Goal: Task Accomplishment & Management: Complete application form

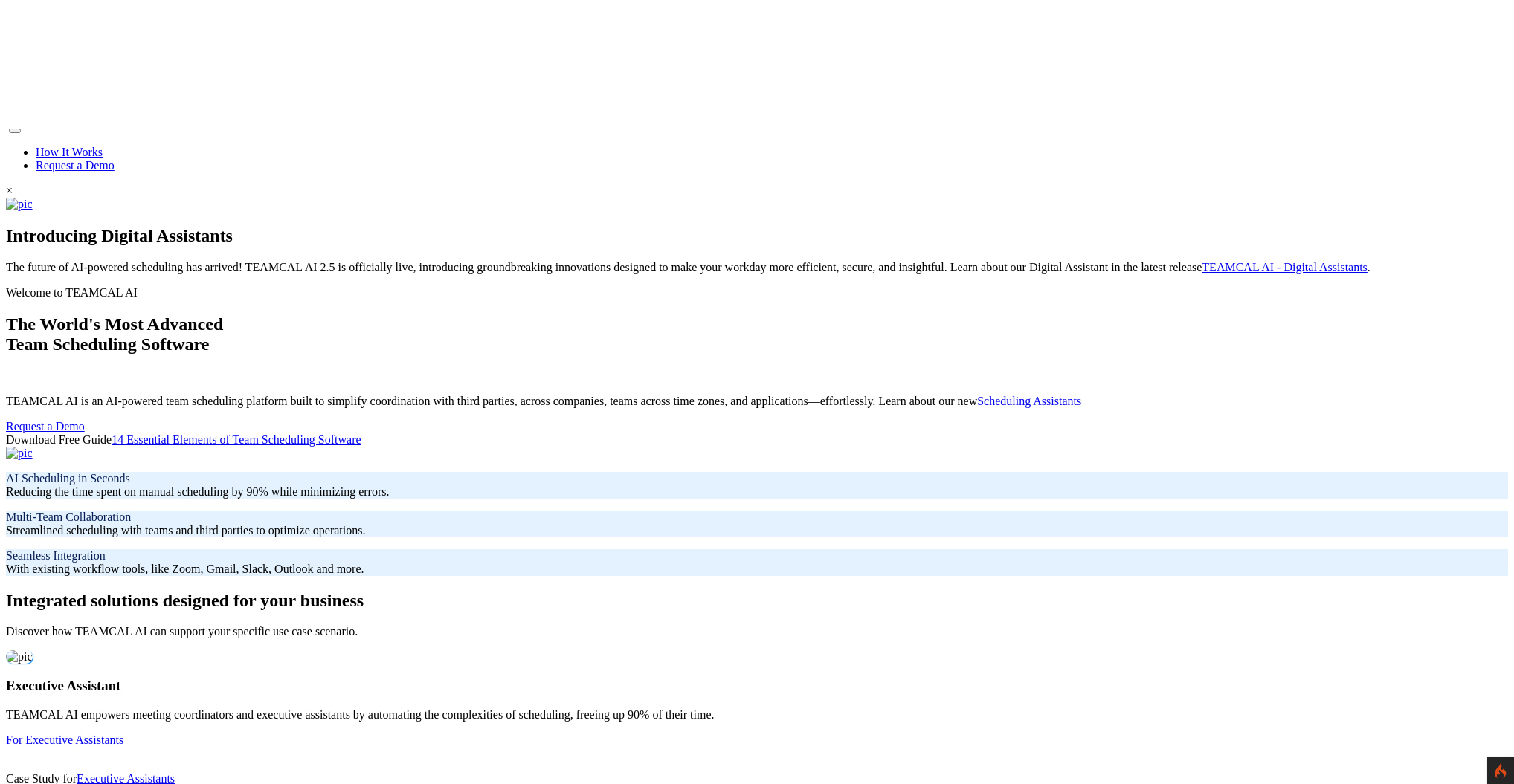
click at [159, 120] on nav "How It Works Request a Demo" at bounding box center [756, 145] width 1502 height 52
click at [114, 159] on link "Request a Demo" at bounding box center [75, 165] width 79 height 12
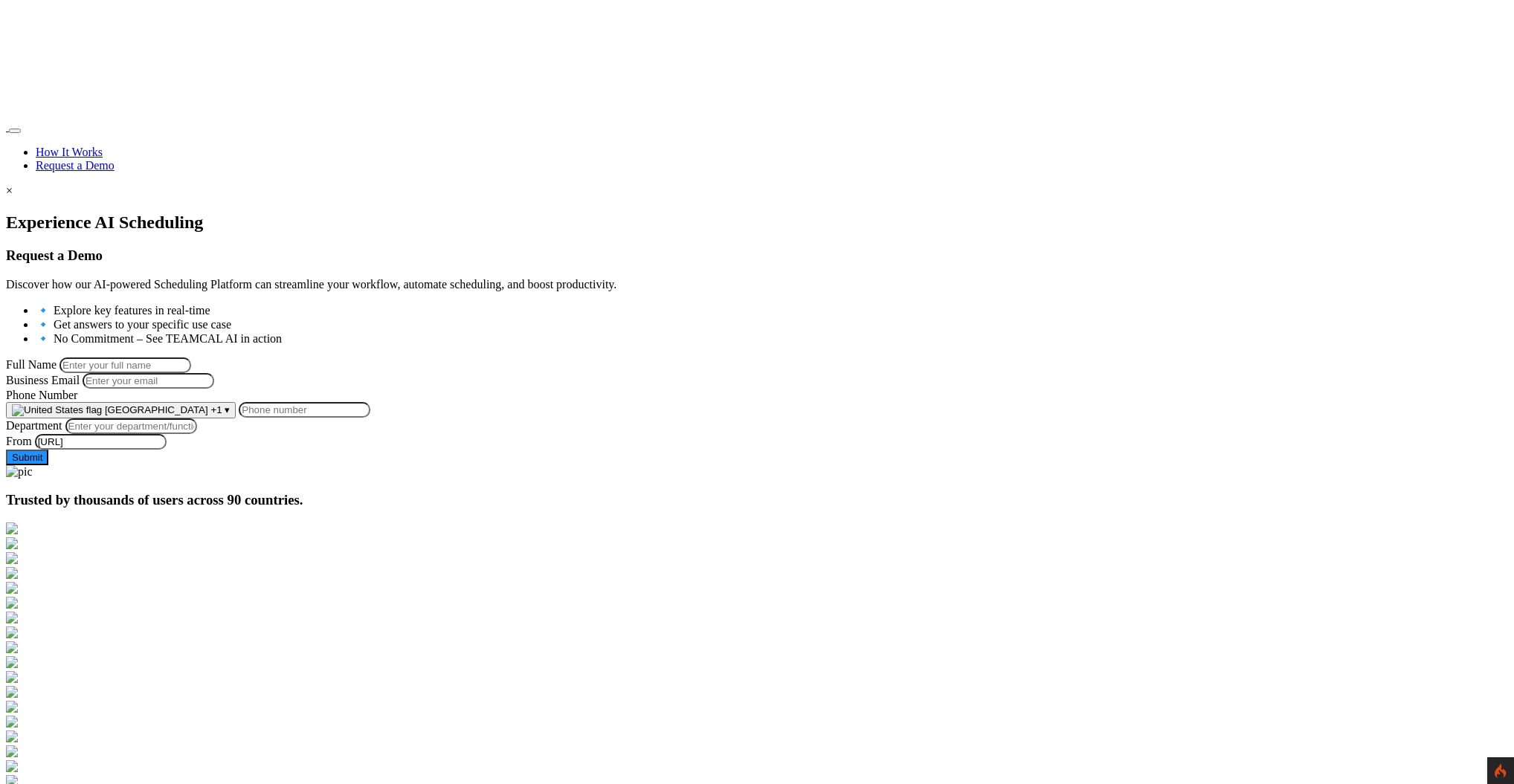
click at [191, 357] on input "Full Name" at bounding box center [125, 365] width 131 height 16
click at [211, 257] on section "Experience AI Scheduling Request a Demo Discover how our AI-powered Scheduling …" at bounding box center [756, 346] width 1502 height 266
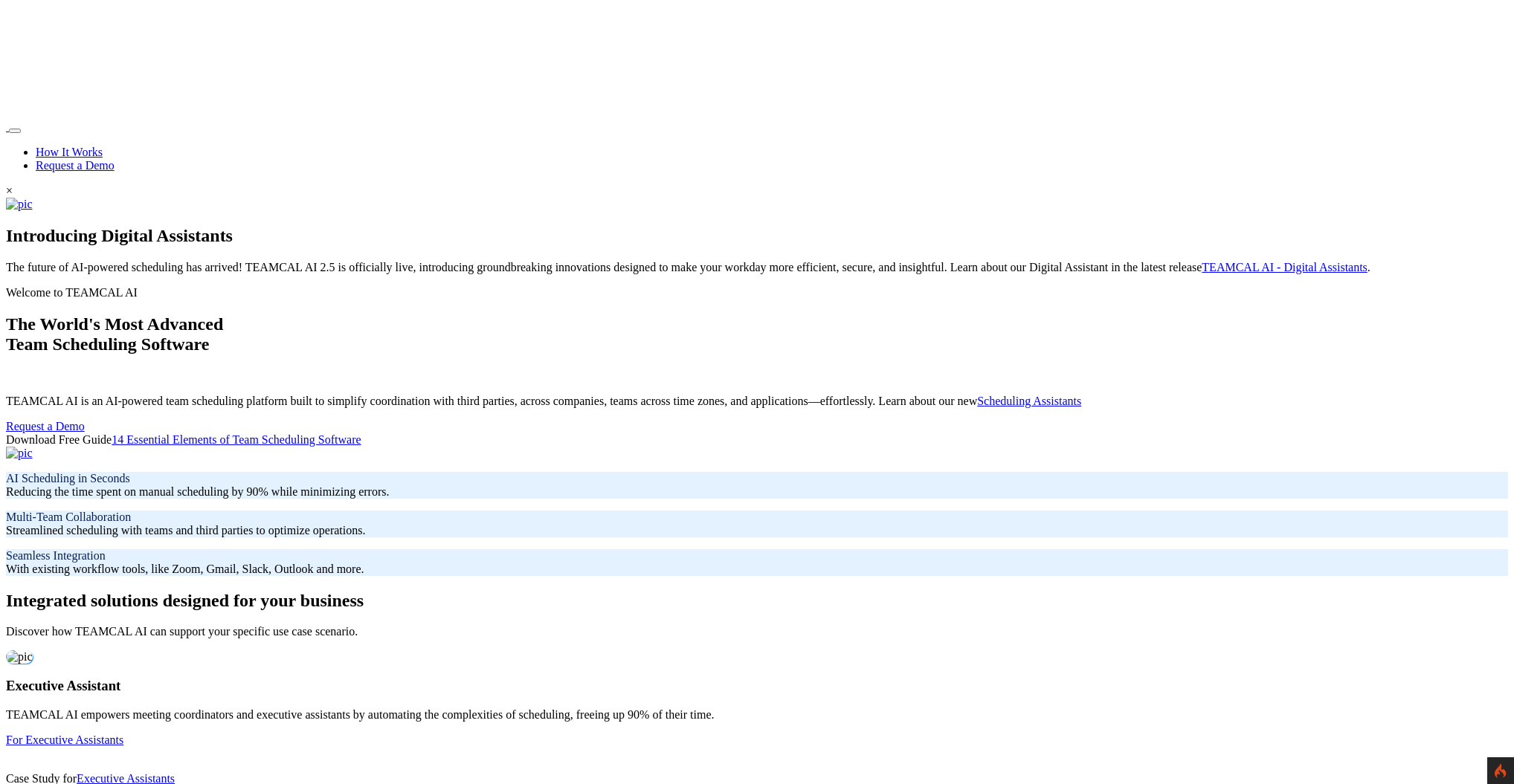
click at [144, 286] on section "Welcome to TEAMCAL AI The World's Most Advanced Team Scheduling Software TEAMCA…" at bounding box center [756, 430] width 1502 height 290
click at [114, 159] on link "Request a Demo" at bounding box center [75, 165] width 79 height 12
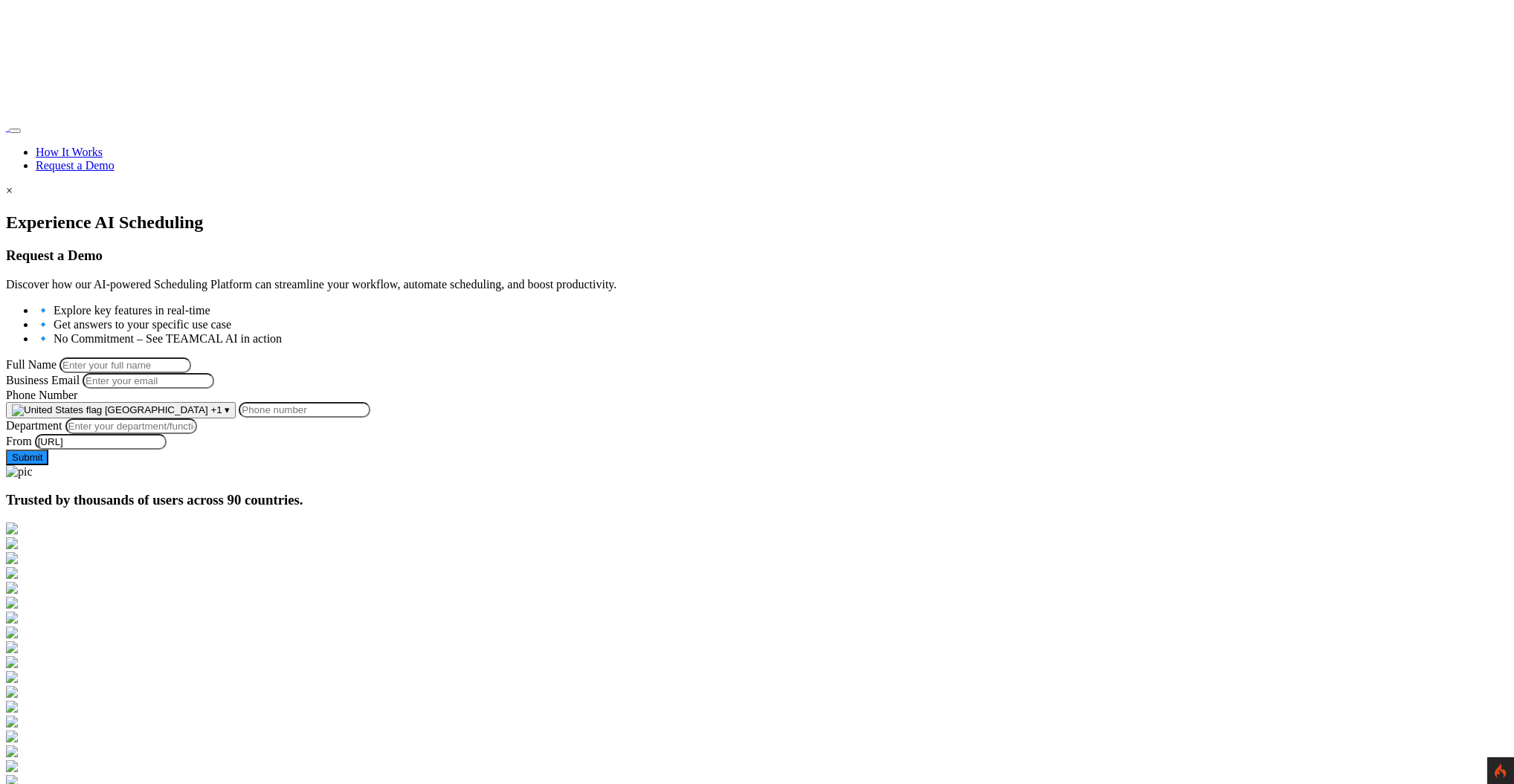
click at [6, 130] on img at bounding box center [6, 130] width 0 height 0
